Goal: Task Accomplishment & Management: Manage account settings

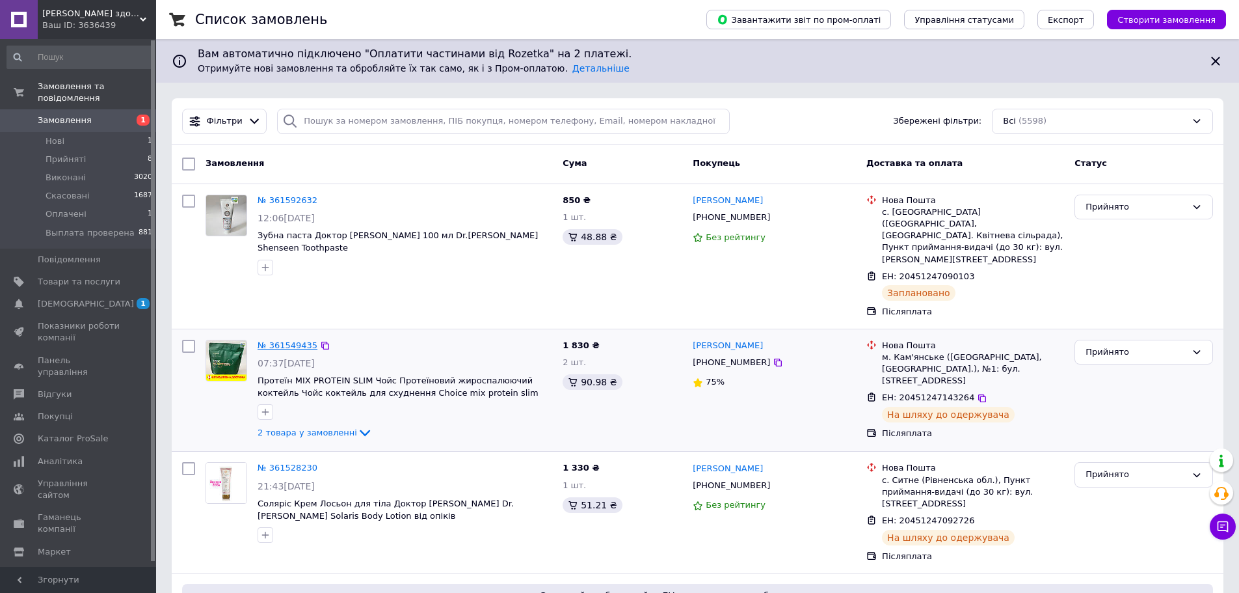
click at [293, 340] on link "№ 361549435" at bounding box center [288, 345] width 60 height 10
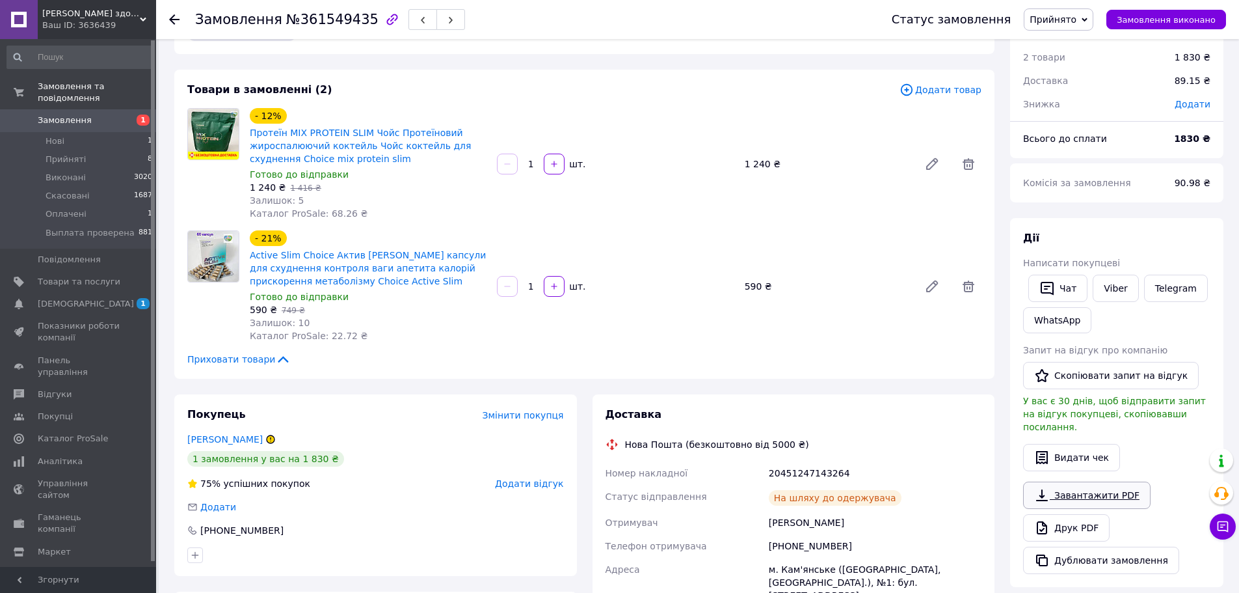
scroll to position [130, 0]
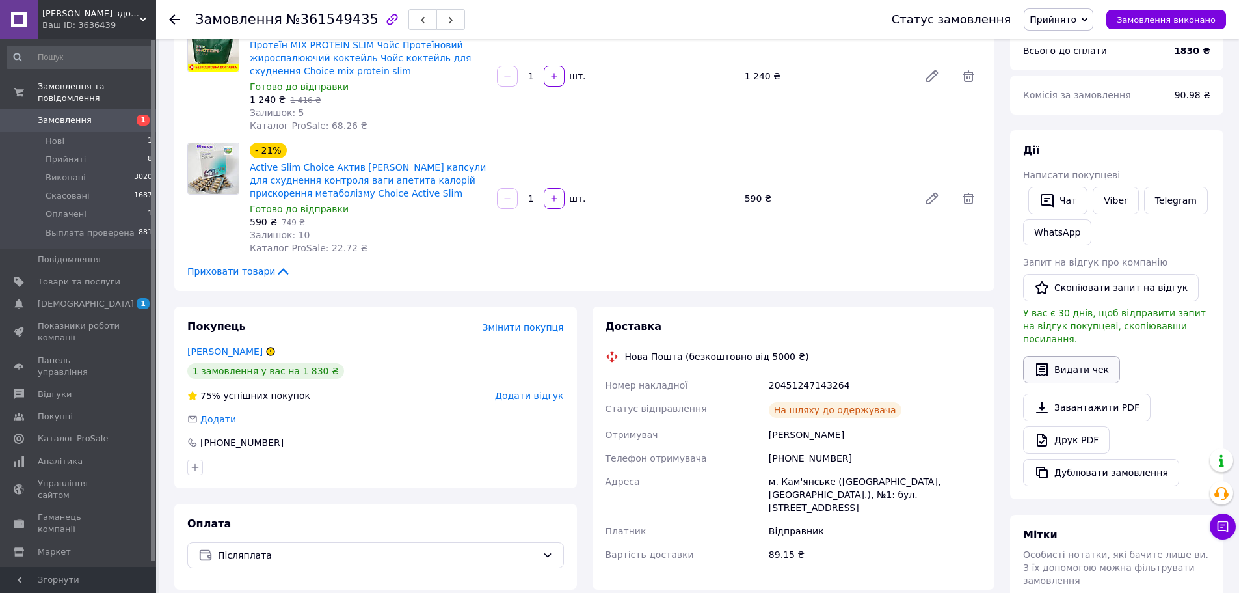
click at [1074, 356] on button "Видати чек" at bounding box center [1071, 369] width 97 height 27
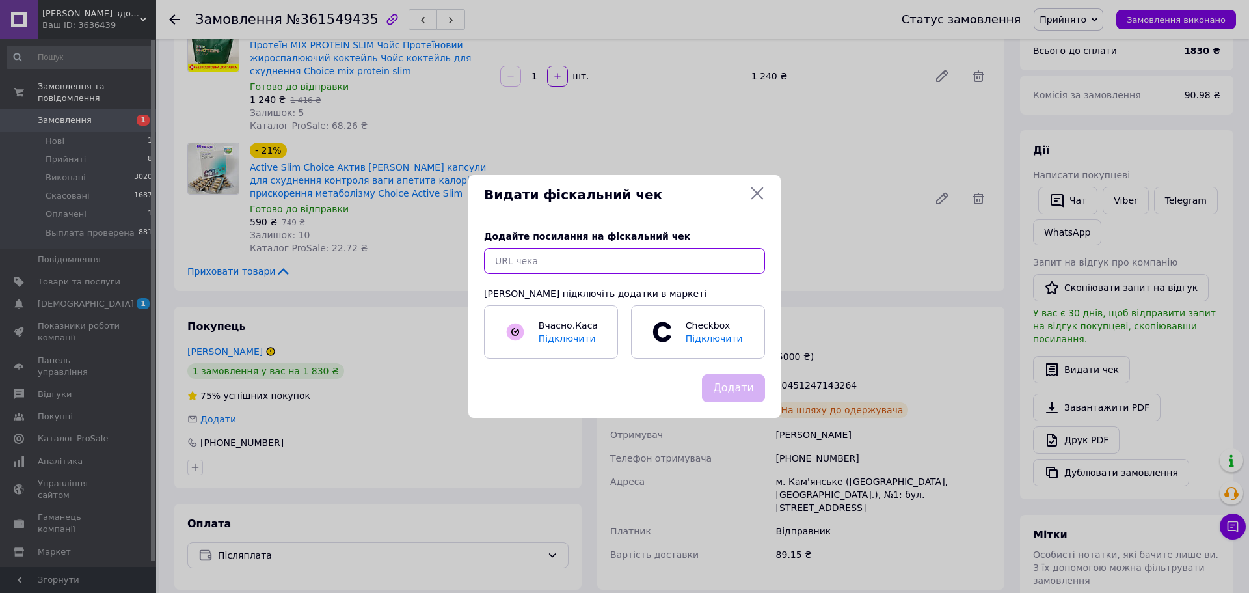
click at [598, 263] on input "text" at bounding box center [624, 261] width 281 height 26
paste input "[URL][DOMAIN_NAME]"
type input "[URL][DOMAIN_NAME]"
click at [748, 392] on button "Додати" at bounding box center [733, 388] width 63 height 28
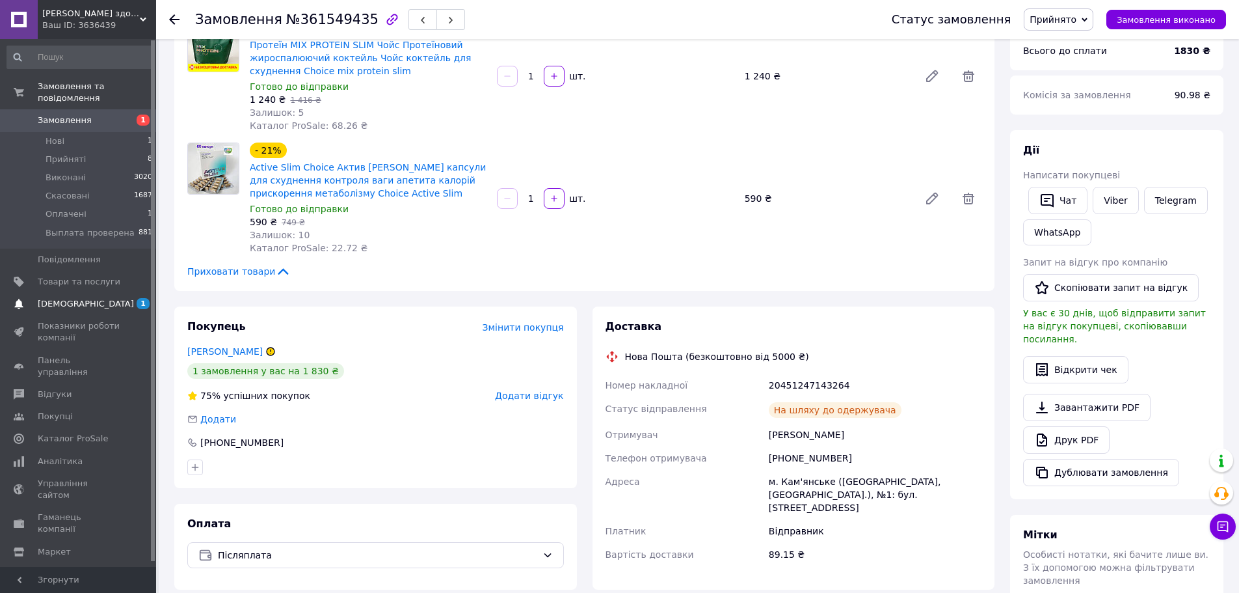
click at [88, 298] on span "[DEMOGRAPHIC_DATA]" at bounding box center [79, 304] width 83 height 12
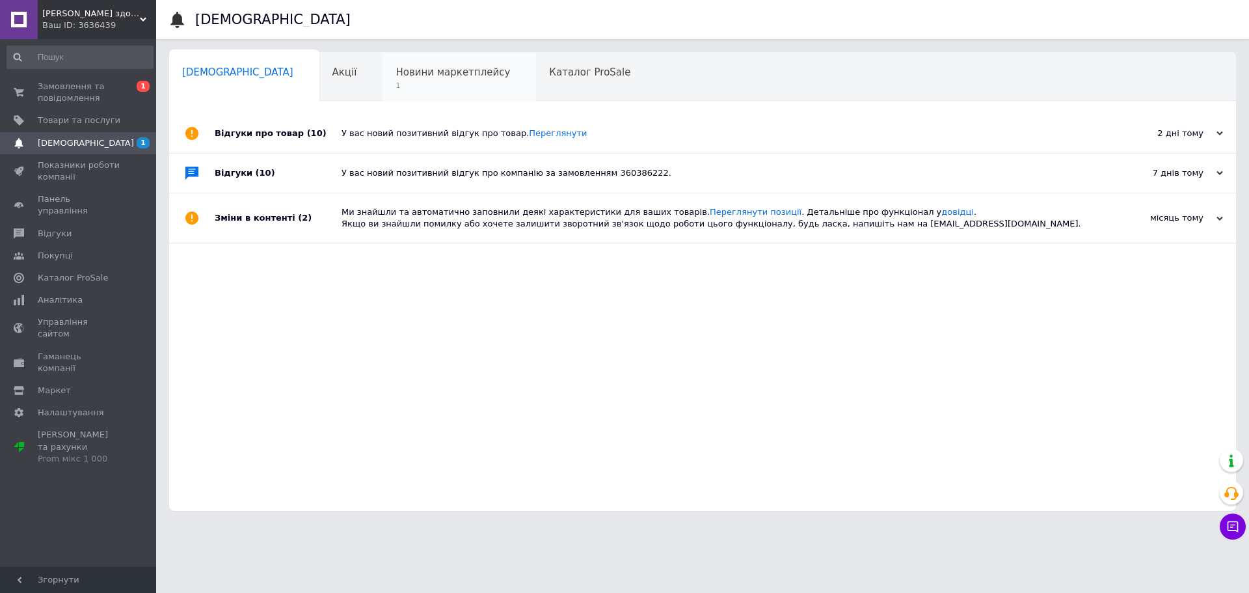
click at [396, 74] on span "Новини маркетплейсу" at bounding box center [453, 72] width 114 height 12
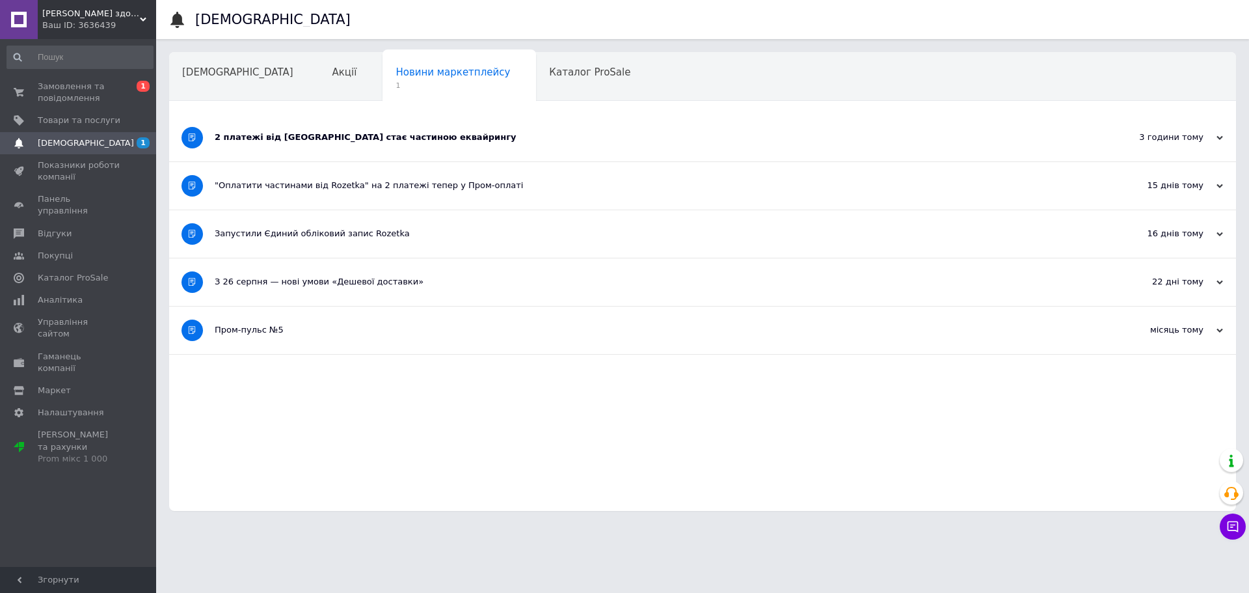
click at [1222, 141] on icon at bounding box center [1219, 138] width 7 height 7
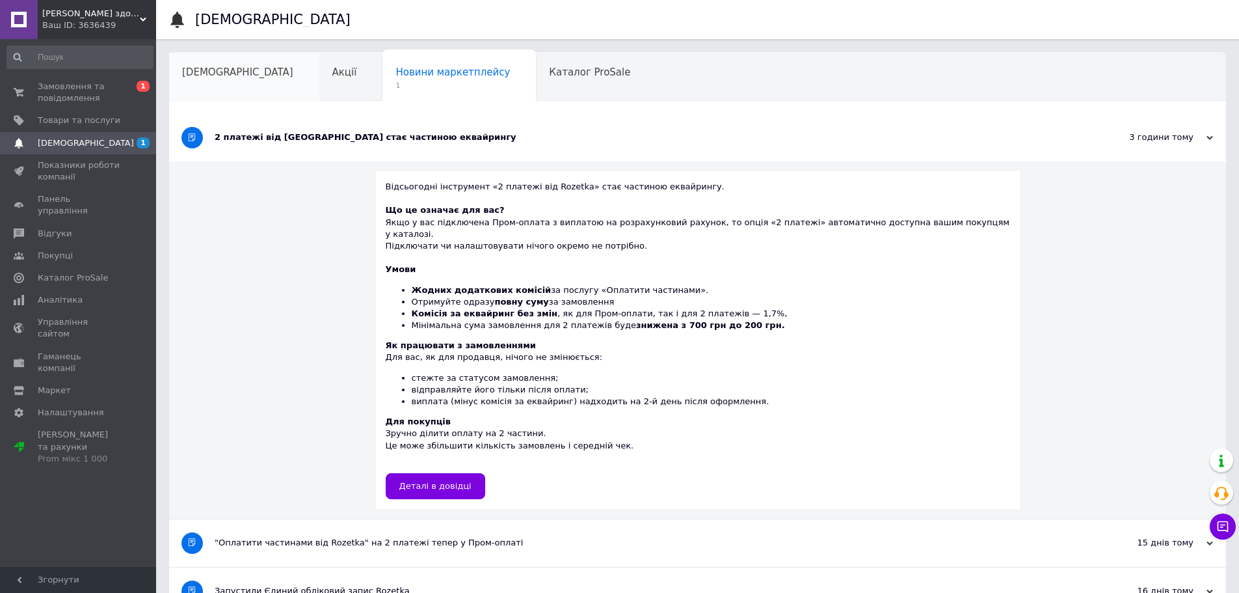
click at [193, 77] on span "[DEMOGRAPHIC_DATA]" at bounding box center [237, 72] width 111 height 12
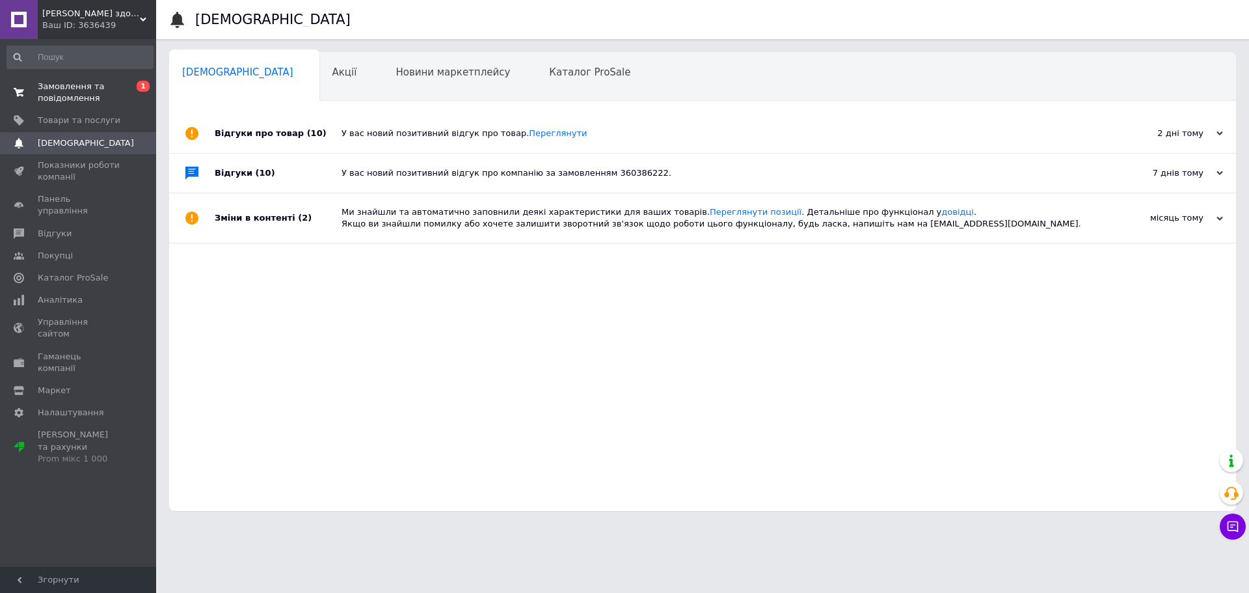
click at [76, 90] on span "Замовлення та повідомлення" at bounding box center [79, 92] width 83 height 23
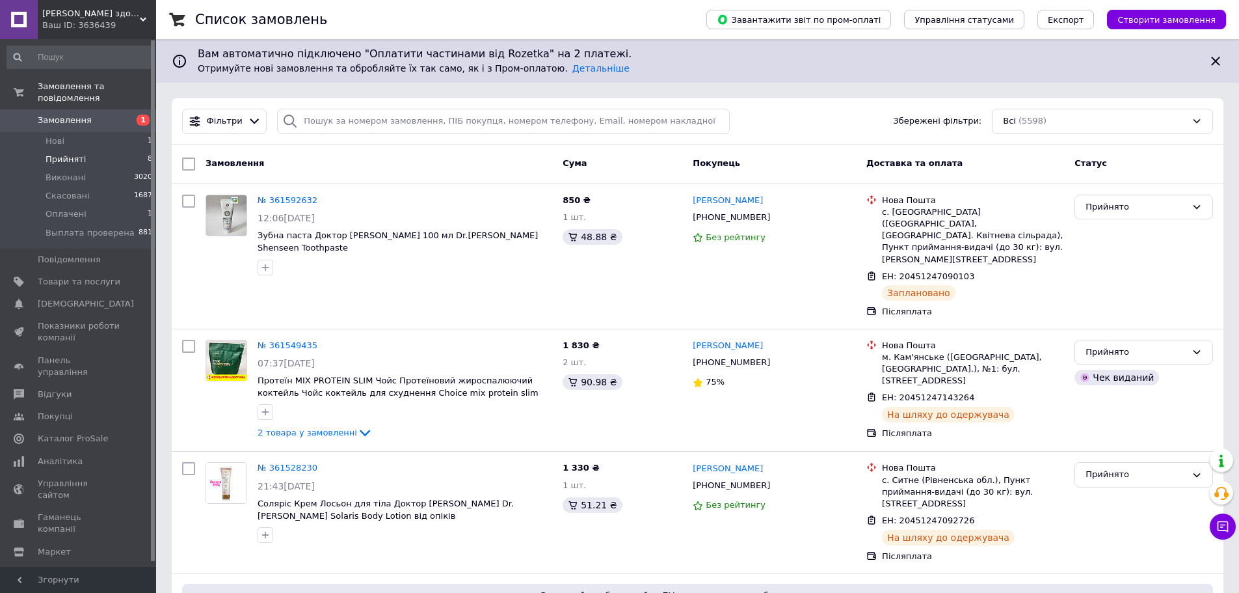
click at [73, 154] on span "Прийняті" at bounding box center [66, 160] width 40 height 12
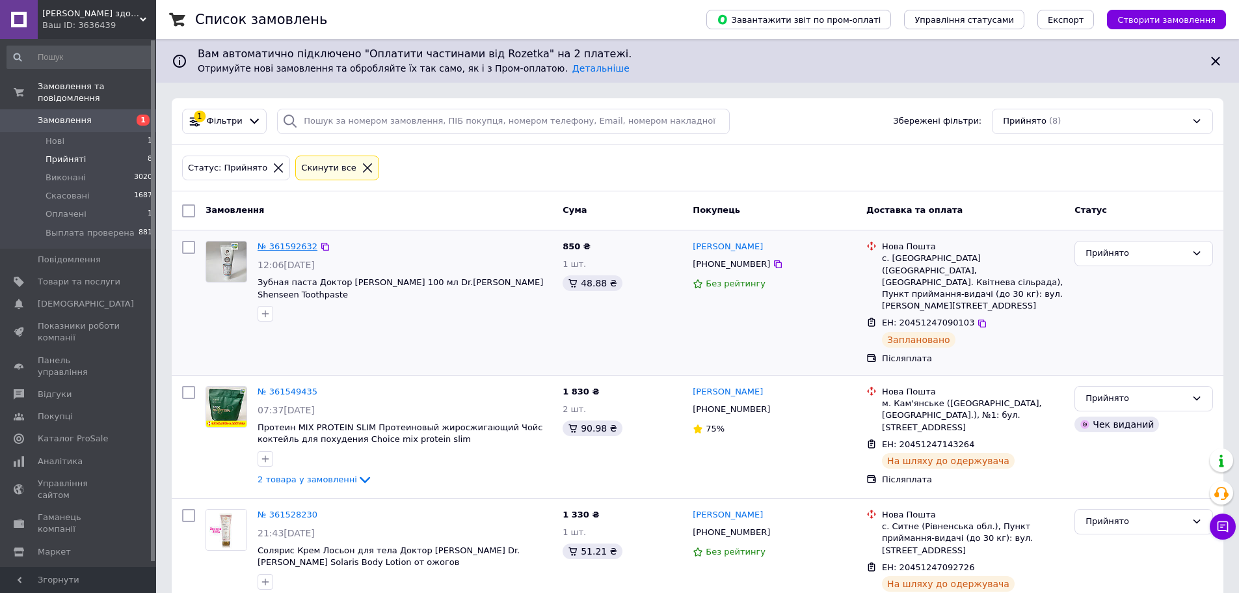
click at [295, 246] on link "№ 361592632" at bounding box center [288, 246] width 60 height 10
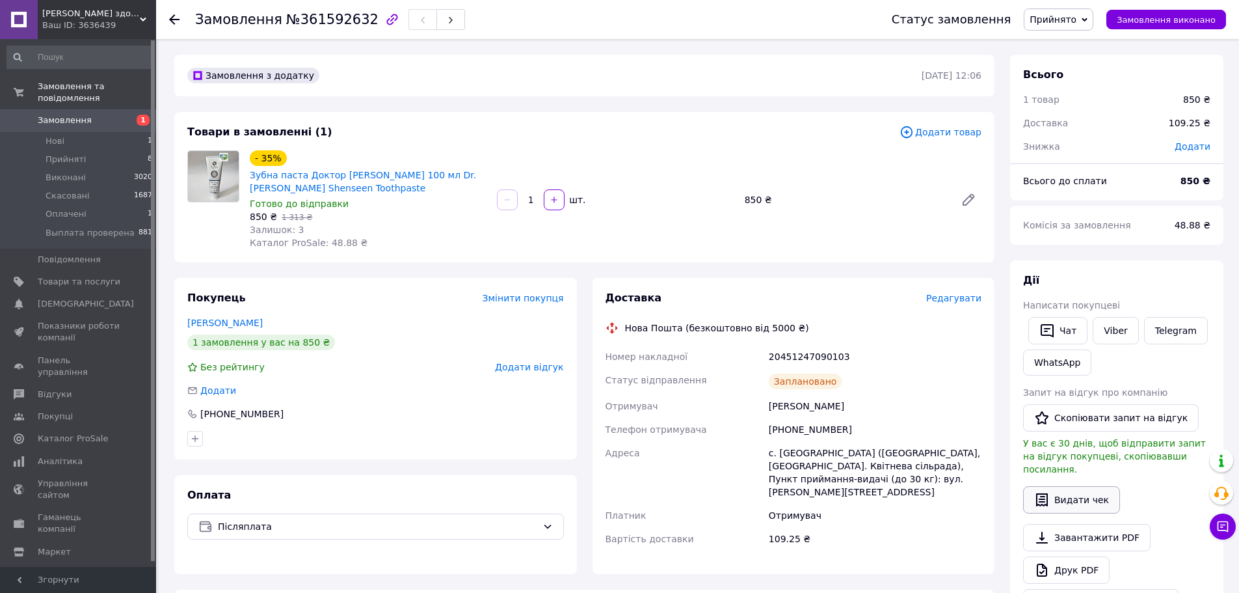
click at [1072, 486] on button "Видати чек" at bounding box center [1071, 499] width 97 height 27
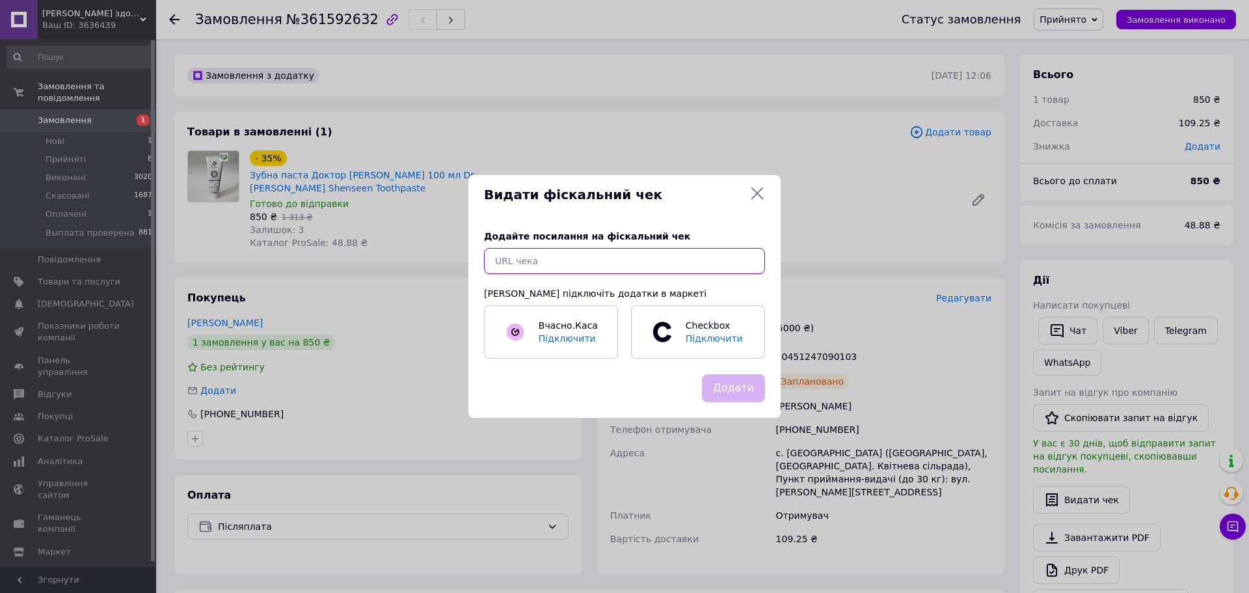
click at [533, 258] on input "text" at bounding box center [624, 261] width 281 height 26
paste input "[URL][DOMAIN_NAME]"
type input "[URL][DOMAIN_NAME]"
click at [722, 395] on button "Додати" at bounding box center [733, 388] width 63 height 28
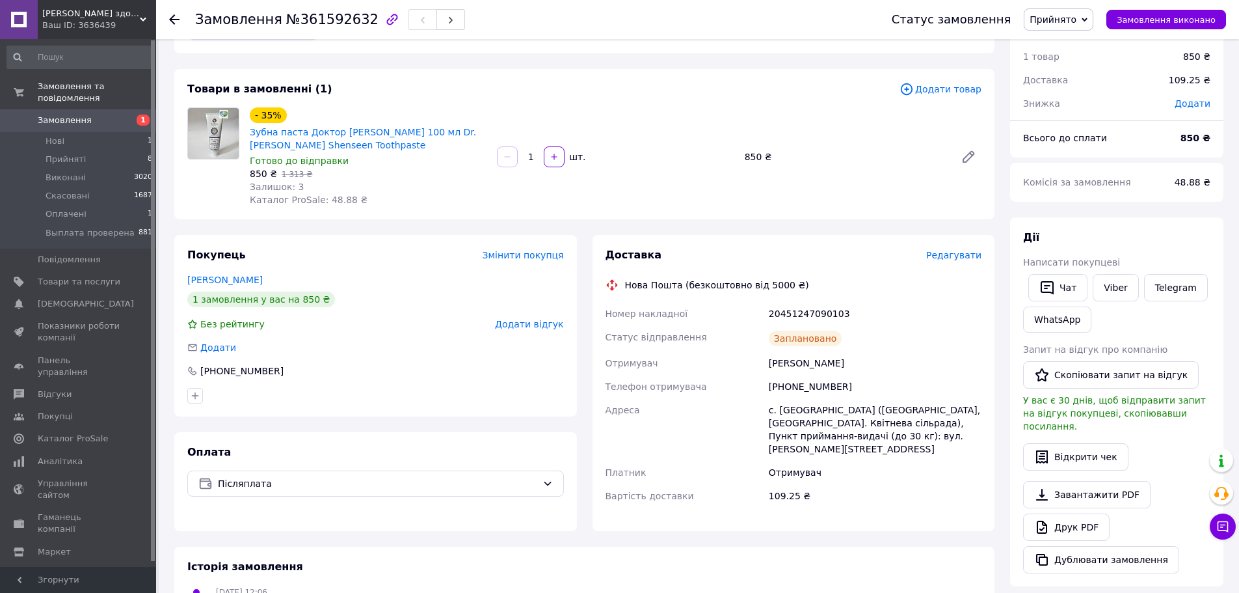
scroll to position [65, 0]
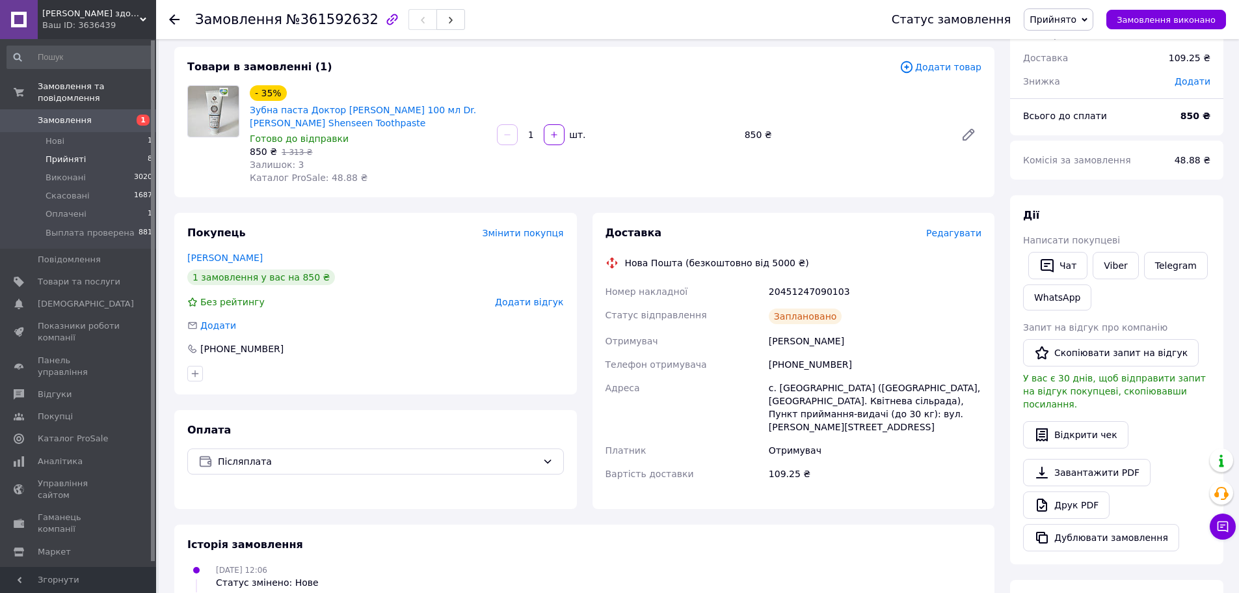
click at [72, 154] on span "Прийняті" at bounding box center [66, 160] width 40 height 12
